Goal: Task Accomplishment & Management: Complete application form

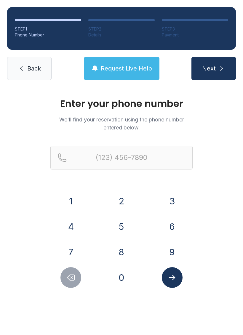
click at [123, 251] on button "8" at bounding box center [121, 252] width 21 height 21
click at [124, 278] on button "0" at bounding box center [121, 277] width 21 height 21
click at [173, 198] on button "3" at bounding box center [172, 201] width 21 height 21
click at [173, 200] on button "3" at bounding box center [172, 201] width 21 height 21
click at [122, 245] on button "8" at bounding box center [121, 252] width 21 height 21
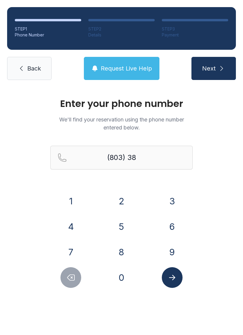
click at [170, 246] on button "9" at bounding box center [172, 252] width 21 height 21
click at [120, 195] on button "2" at bounding box center [121, 201] width 21 height 21
click at [165, 227] on button "6" at bounding box center [172, 226] width 21 height 21
click at [170, 201] on button "3" at bounding box center [172, 201] width 21 height 21
click at [71, 223] on button "4" at bounding box center [70, 226] width 21 height 21
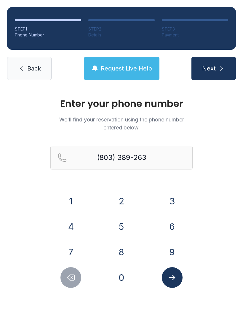
type input "[PHONE_NUMBER]"
click at [173, 274] on icon "Submit lookup form" at bounding box center [172, 277] width 9 height 9
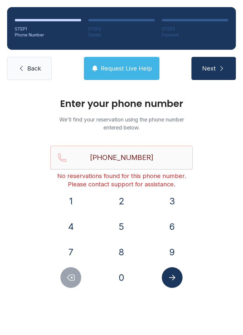
click at [39, 73] on link "Back" at bounding box center [29, 68] width 44 height 23
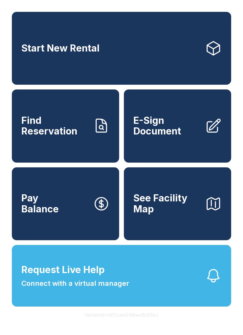
click at [79, 137] on span "Find Reservation" at bounding box center [54, 126] width 67 height 22
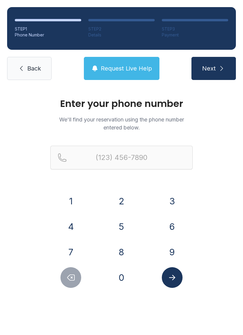
click at [122, 248] on button "8" at bounding box center [121, 252] width 21 height 21
click at [122, 276] on button "0" at bounding box center [121, 277] width 21 height 21
click at [172, 200] on button "3" at bounding box center [172, 201] width 21 height 21
click at [174, 197] on button "3" at bounding box center [172, 201] width 21 height 21
click at [123, 245] on button "8" at bounding box center [121, 252] width 21 height 21
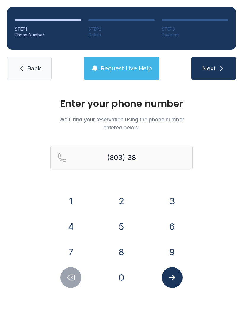
click at [171, 249] on button "9" at bounding box center [172, 252] width 21 height 21
click at [120, 200] on button "2" at bounding box center [121, 201] width 21 height 21
click at [169, 229] on button "6" at bounding box center [172, 226] width 21 height 21
click at [166, 201] on button "3" at bounding box center [172, 201] width 21 height 21
click at [73, 222] on button "4" at bounding box center [70, 226] width 21 height 21
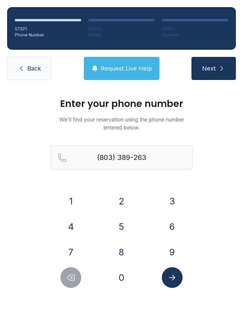
type input "[PHONE_NUMBER]"
click at [170, 276] on icon "Submit lookup form" at bounding box center [172, 277] width 9 height 9
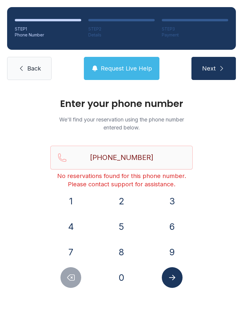
click at [171, 271] on button "Submit lookup form" at bounding box center [172, 277] width 21 height 21
click at [37, 70] on span "Back" at bounding box center [34, 68] width 14 height 8
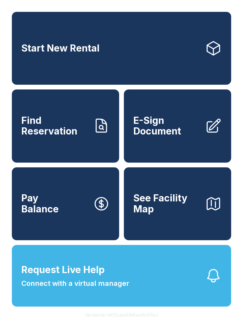
click at [65, 137] on span "Find Reservation" at bounding box center [54, 126] width 67 height 22
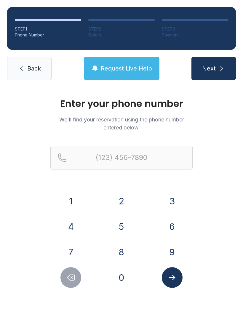
click at [121, 246] on button "8" at bounding box center [121, 252] width 21 height 21
click at [126, 280] on button "0" at bounding box center [121, 277] width 21 height 21
click at [173, 198] on button "3" at bounding box center [172, 201] width 21 height 21
click at [179, 199] on button "3" at bounding box center [172, 201] width 21 height 21
click at [123, 247] on button "8" at bounding box center [121, 252] width 21 height 21
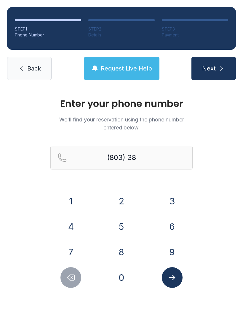
click at [173, 250] on button "9" at bounding box center [172, 252] width 21 height 21
click at [125, 196] on button "2" at bounding box center [121, 201] width 21 height 21
click at [172, 225] on button "6" at bounding box center [172, 226] width 21 height 21
click at [175, 197] on button "3" at bounding box center [172, 201] width 21 height 21
click at [76, 226] on button "4" at bounding box center [70, 226] width 21 height 21
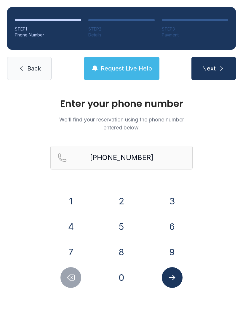
click at [173, 270] on button "Submit lookup form" at bounding box center [172, 277] width 21 height 21
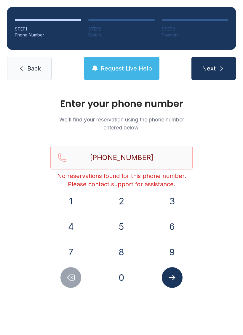
click at [224, 62] on button "Next" at bounding box center [213, 68] width 44 height 23
click at [175, 278] on icon "Submit lookup form" at bounding box center [172, 277] width 9 height 9
click at [71, 275] on icon "Delete number" at bounding box center [71, 278] width 7 height 6
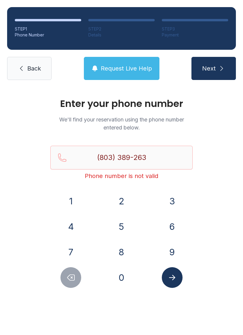
click at [71, 287] on button "Delete number" at bounding box center [70, 277] width 21 height 21
click at [71, 286] on button "Delete number" at bounding box center [70, 277] width 21 height 21
click at [73, 280] on icon "Delete number" at bounding box center [71, 278] width 7 height 6
click at [68, 281] on icon "Delete number" at bounding box center [70, 277] width 9 height 9
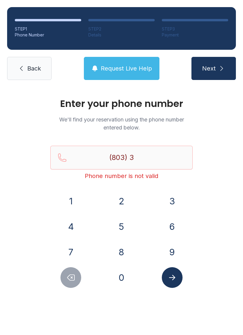
click at [68, 281] on icon "Delete number" at bounding box center [70, 277] width 9 height 9
click at [123, 226] on button "5" at bounding box center [121, 226] width 21 height 21
click at [73, 248] on button "7" at bounding box center [70, 252] width 21 height 21
click at [180, 254] on button "9" at bounding box center [172, 252] width 21 height 21
click at [126, 256] on button "8" at bounding box center [121, 252] width 21 height 21
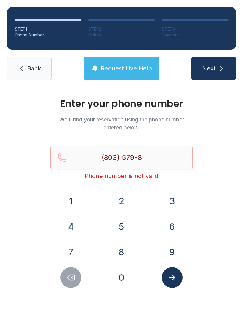
click at [125, 256] on button "8" at bounding box center [121, 252] width 21 height 21
click at [121, 252] on button "8" at bounding box center [121, 252] width 21 height 21
click at [66, 226] on button "4" at bounding box center [70, 226] width 21 height 21
click at [177, 274] on button "Submit lookup form" at bounding box center [172, 277] width 21 height 21
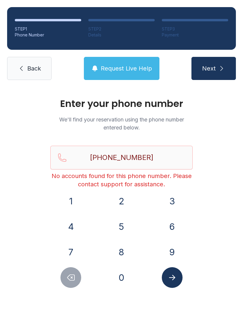
click at [222, 61] on button "Next" at bounding box center [213, 68] width 44 height 23
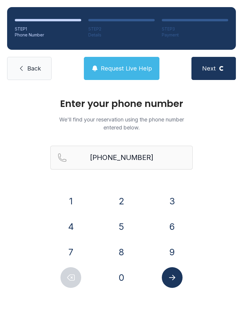
click at [63, 292] on div "Enter your phone number We'll find your reservation using the phone number ente…" at bounding box center [121, 199] width 243 height 225
click at [77, 275] on button "Delete number" at bounding box center [70, 277] width 21 height 21
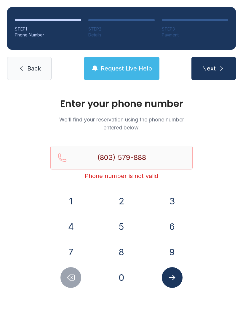
click at [77, 275] on button "Delete number" at bounding box center [70, 277] width 21 height 21
click at [73, 272] on button "Delete number" at bounding box center [70, 277] width 21 height 21
click at [73, 271] on button "Delete number" at bounding box center [70, 277] width 21 height 21
click at [69, 261] on button "7" at bounding box center [70, 252] width 21 height 21
click at [71, 264] on div "1 2 3 4 5 6 7 8 9 0" at bounding box center [121, 239] width 142 height 97
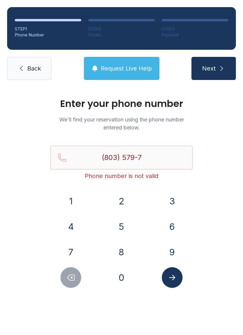
click at [65, 266] on div "1 2 3 4 5 6 7 8 9 0" at bounding box center [121, 239] width 142 height 97
click at [61, 268] on div at bounding box center [70, 277] width 41 height 21
click at [67, 268] on button "Delete number" at bounding box center [70, 277] width 21 height 21
click at [66, 267] on div "1 2 3 4 5 6 7 8 9 0" at bounding box center [121, 239] width 142 height 97
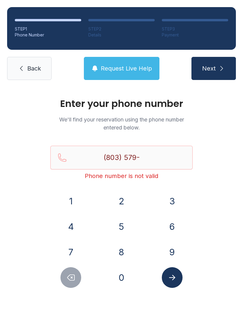
click at [70, 262] on button "7" at bounding box center [70, 252] width 21 height 21
click at [71, 263] on div "1 2 3 4 5 6 7 8 9 0" at bounding box center [121, 239] width 142 height 97
click at [73, 270] on button "Delete number" at bounding box center [70, 277] width 21 height 21
click at [73, 268] on button "Delete number" at bounding box center [70, 277] width 21 height 21
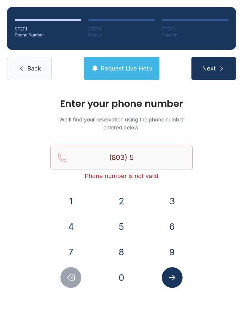
click at [180, 271] on button "Submit lookup form" at bounding box center [172, 277] width 21 height 21
type input "(803) 58"
click at [30, 64] on link "Back" at bounding box center [29, 68] width 44 height 23
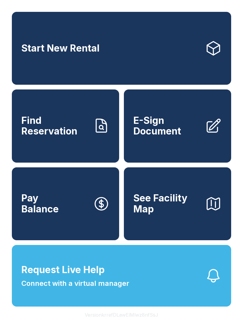
click at [59, 226] on button "Pay Balance" at bounding box center [65, 203] width 107 height 73
click at [173, 215] on span "See Facility Map" at bounding box center [166, 204] width 67 height 22
click at [115, 289] on span "Connect with a virtual manager" at bounding box center [75, 283] width 108 height 11
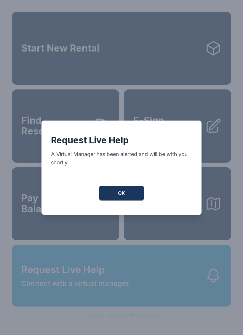
click at [128, 197] on button "OK" at bounding box center [121, 193] width 44 height 15
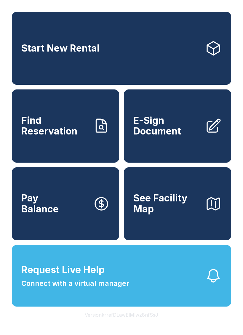
click at [72, 132] on span "Find Reservation" at bounding box center [54, 126] width 67 height 22
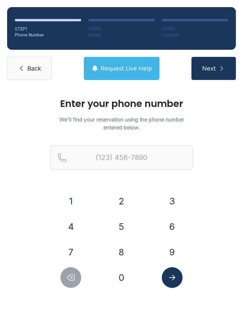
click at [118, 244] on button "8" at bounding box center [121, 252] width 21 height 21
click at [129, 274] on button "0" at bounding box center [121, 277] width 21 height 21
click at [172, 198] on button "3" at bounding box center [172, 201] width 21 height 21
click at [123, 221] on button "5" at bounding box center [121, 226] width 21 height 21
click at [68, 274] on icon "Delete number" at bounding box center [70, 277] width 9 height 9
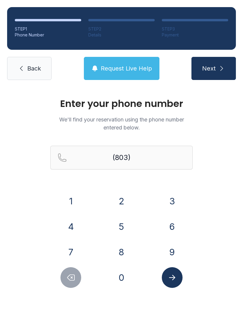
click at [167, 197] on button "3" at bounding box center [172, 201] width 21 height 21
click at [129, 247] on button "8" at bounding box center [121, 252] width 21 height 21
click at [167, 244] on button "9" at bounding box center [172, 252] width 21 height 21
click at [122, 199] on button "2" at bounding box center [121, 201] width 21 height 21
click at [162, 219] on div "6" at bounding box center [171, 226] width 41 height 21
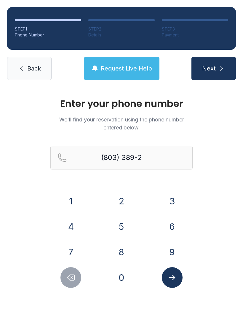
click at [180, 279] on button "Submit lookup form" at bounding box center [172, 277] width 21 height 21
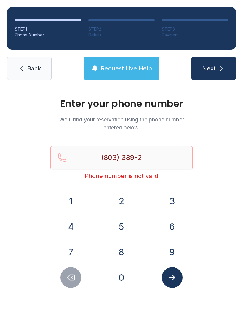
type input "(803) 389-2"
click at [39, 63] on link "Back" at bounding box center [29, 68] width 44 height 23
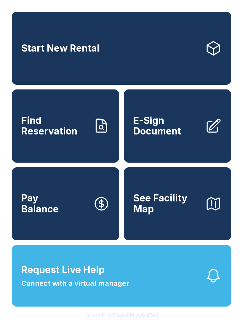
click at [41, 78] on link "Start New Rental" at bounding box center [121, 48] width 219 height 73
